Goal: Task Accomplishment & Management: Manage account settings

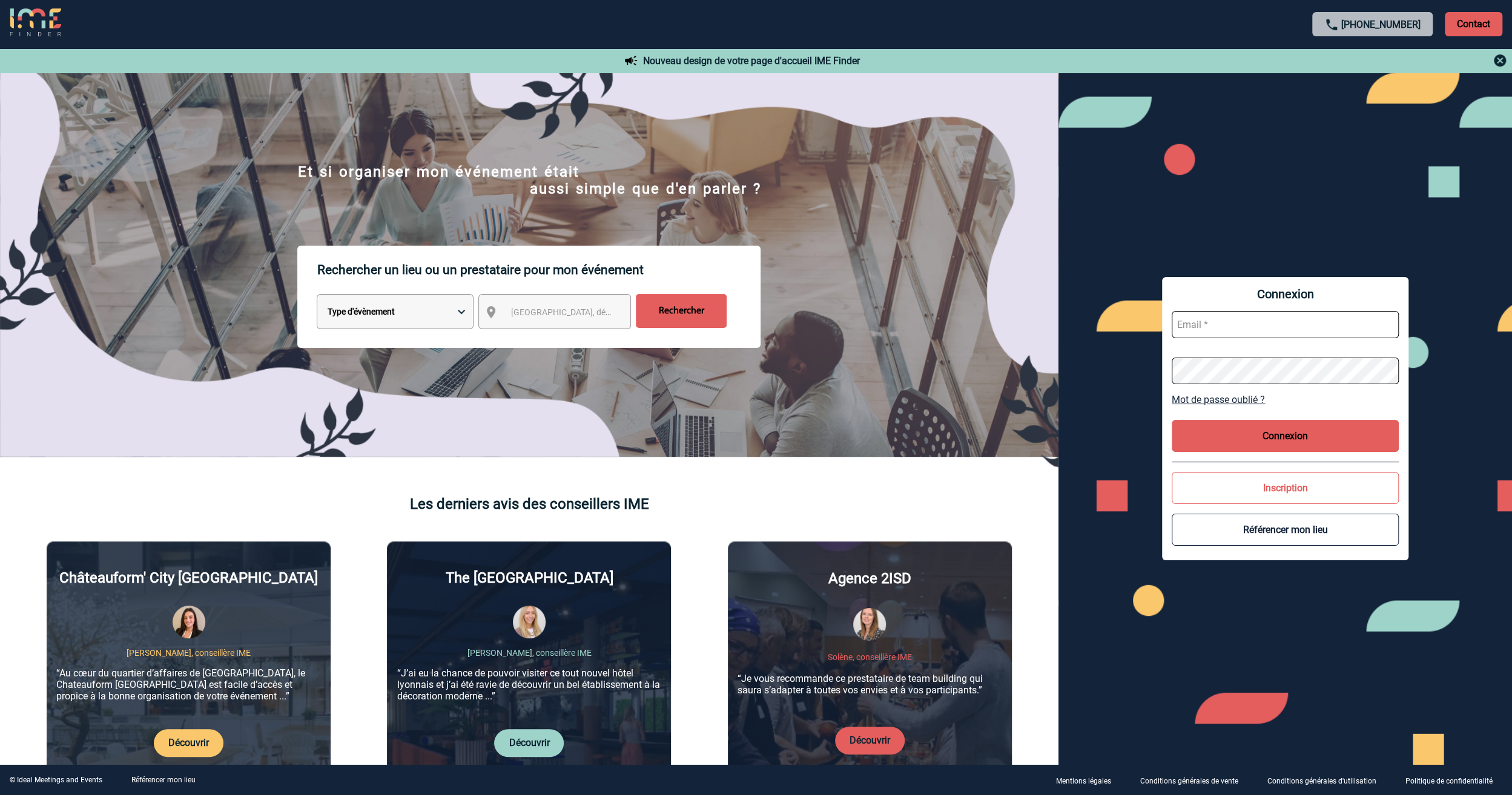
type input "jeremy.bidaut@antargaz.com"
click at [1483, 23] on p "Contact" at bounding box center [1473, 24] width 58 height 24
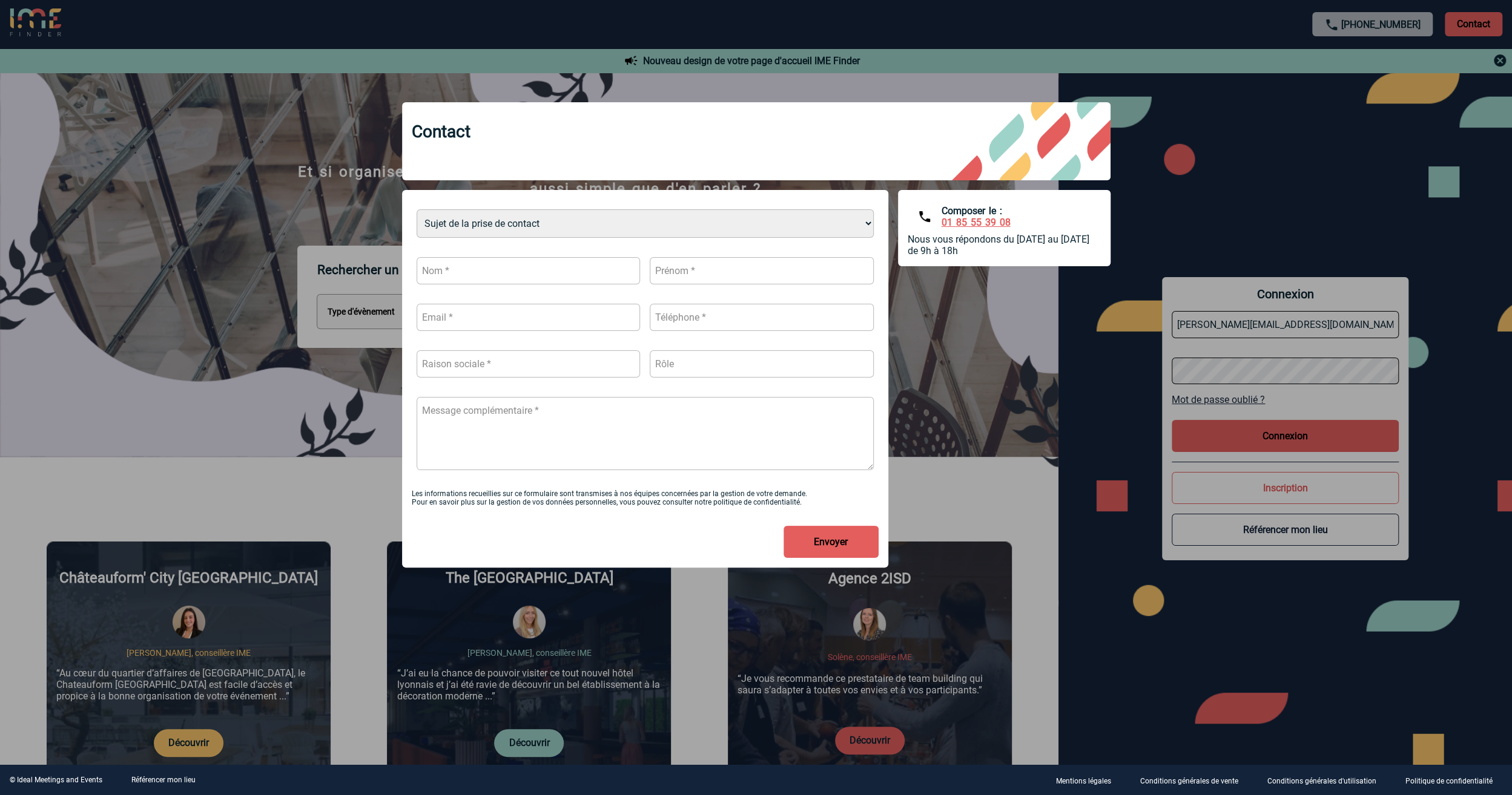
click at [1287, 136] on div at bounding box center [756, 397] width 1512 height 795
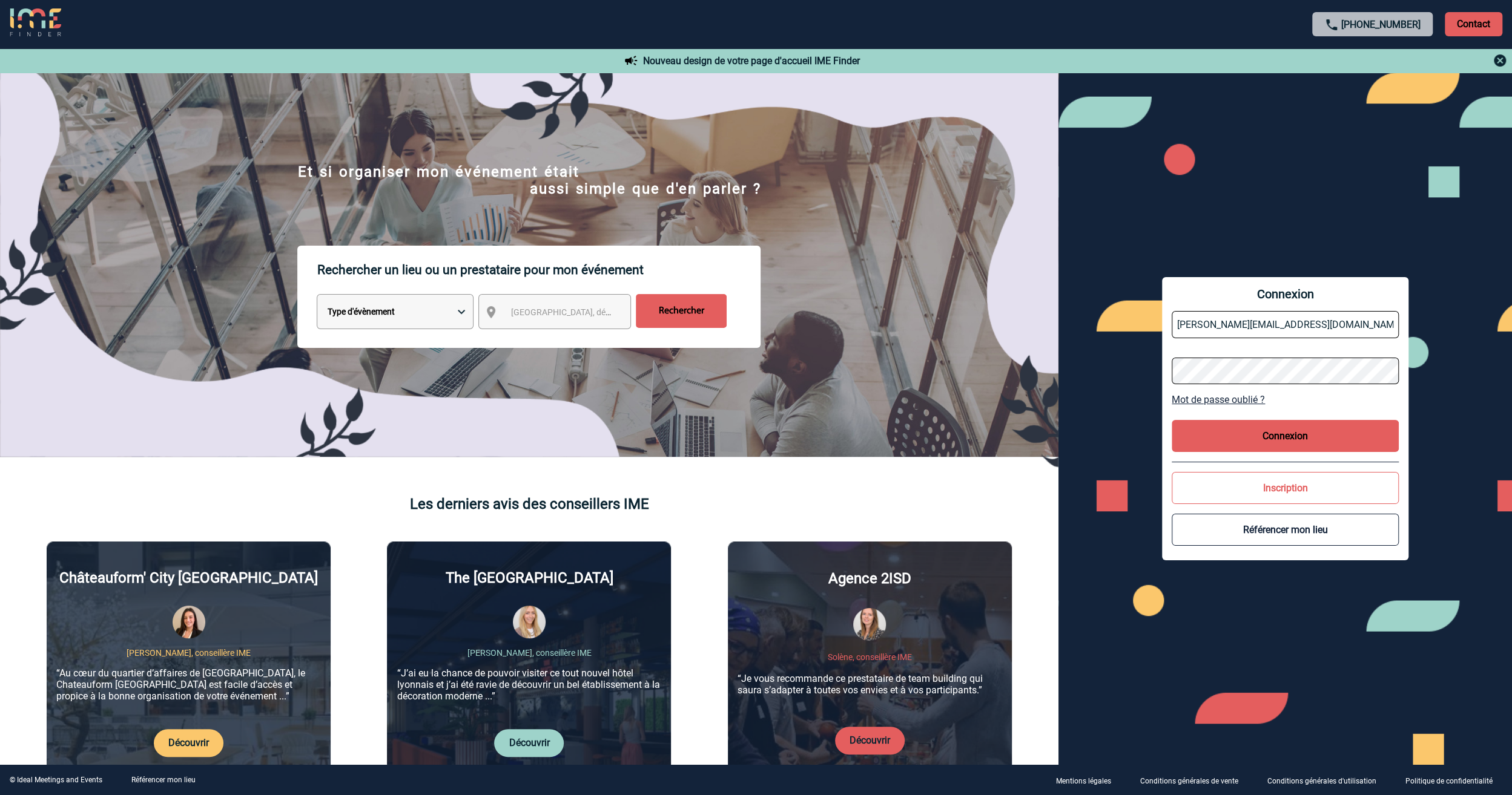
click at [1273, 430] on button "Connexion" at bounding box center [1285, 436] width 227 height 32
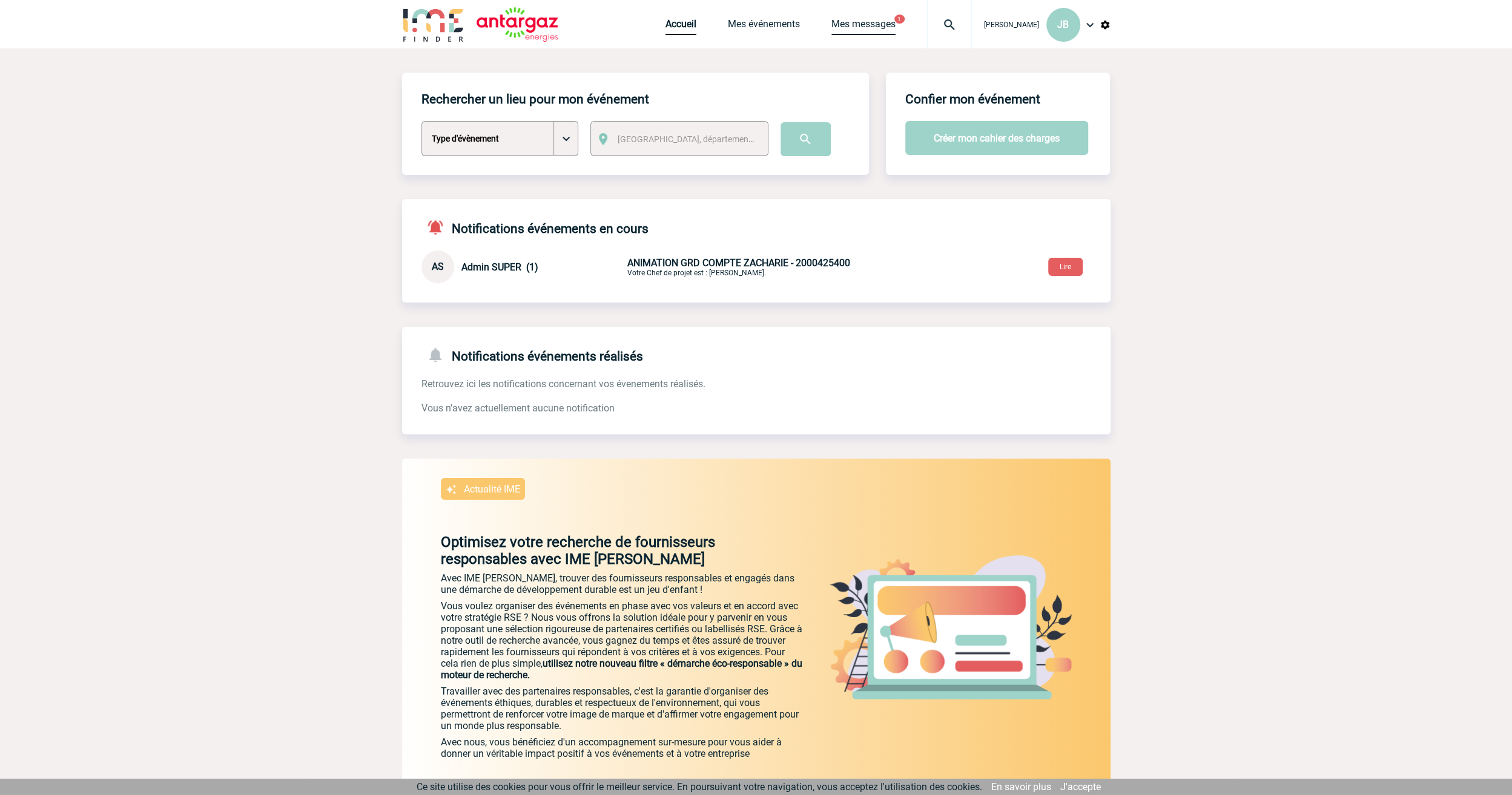
click at [860, 22] on link "Mes messages" at bounding box center [863, 26] width 64 height 17
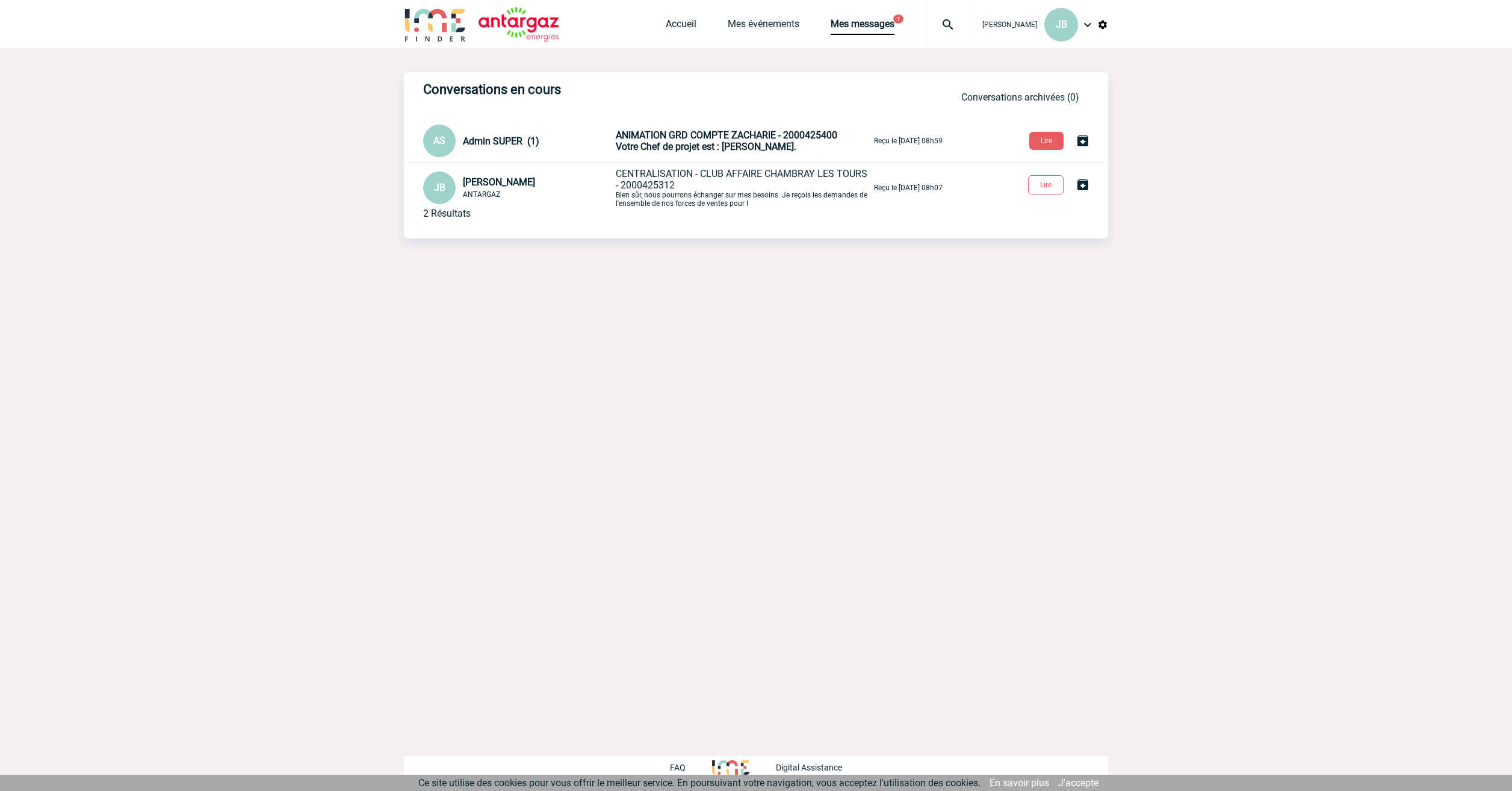
click at [694, 144] on span "Votre Chef de projet est : [PERSON_NAME]." at bounding box center [705, 146] width 181 height 12
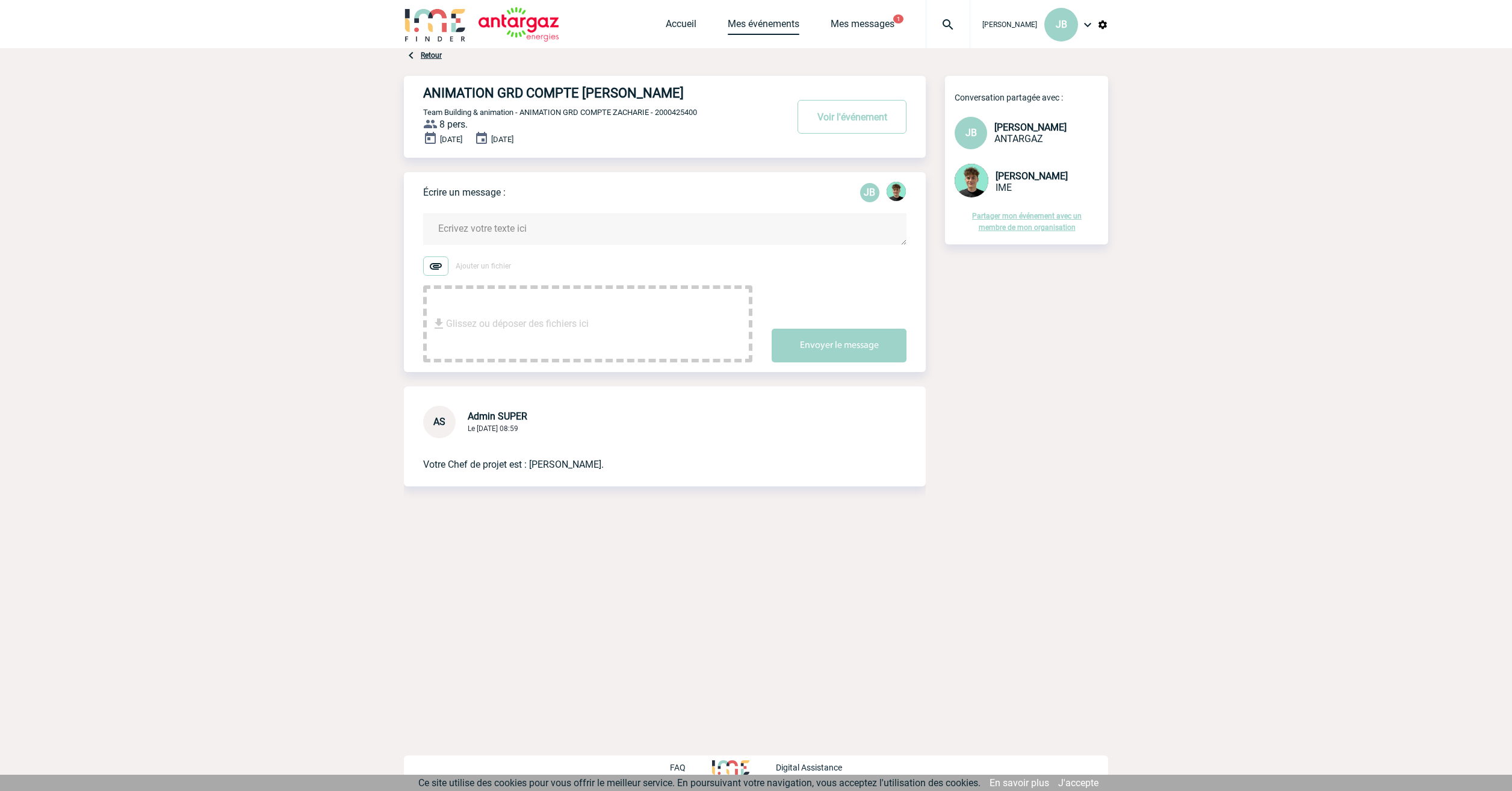
click at [792, 28] on link "Mes événements" at bounding box center [763, 26] width 71 height 17
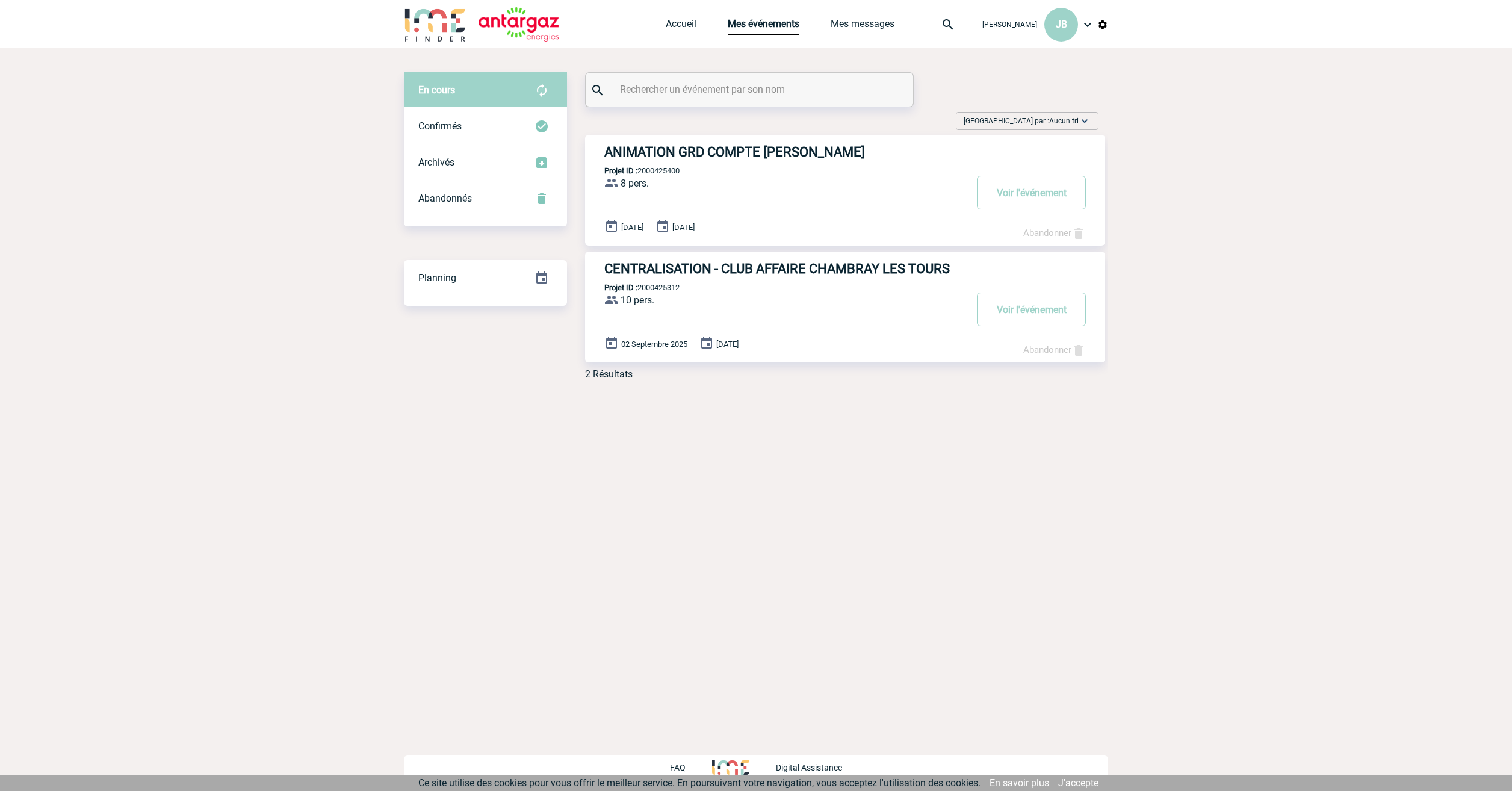
click at [763, 268] on h3 "CENTRALISATION - CLUB AFFAIRE CHAMBRAY LES TOURS" at bounding box center [784, 269] width 361 height 15
